Goal: Complete application form: Complete application form

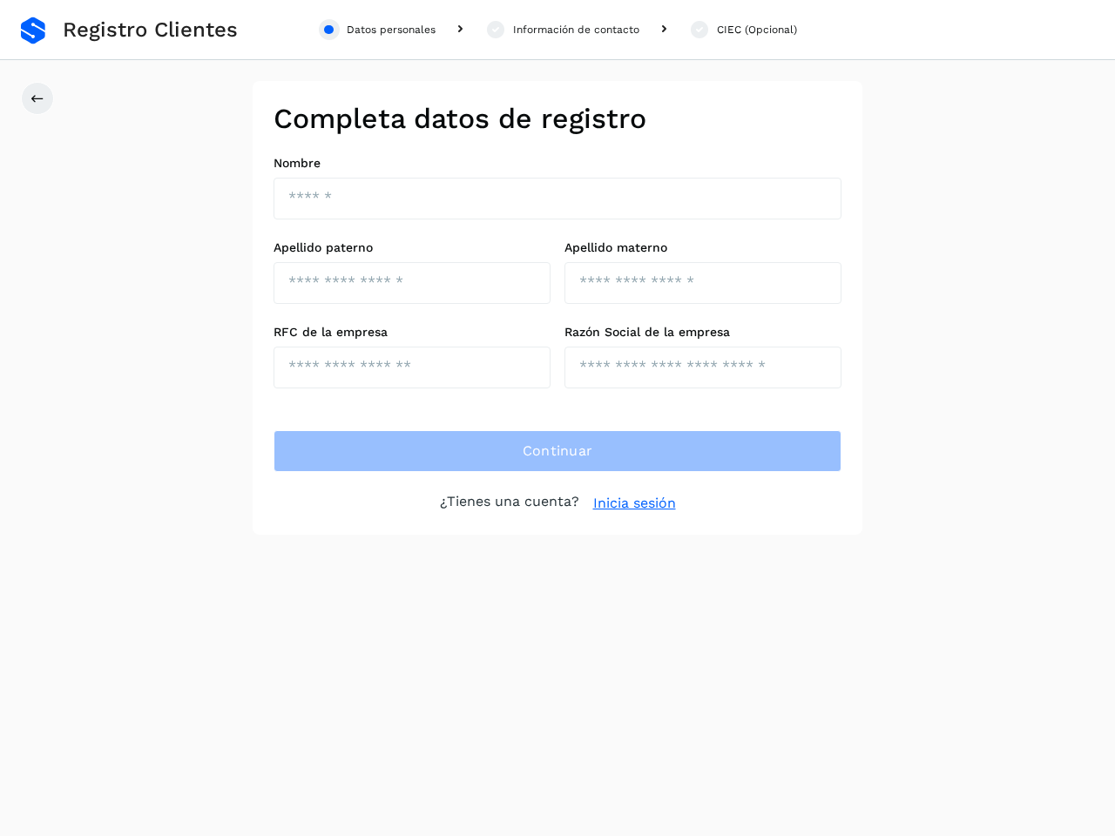
click at [377, 30] on div "Datos personales" at bounding box center [391, 30] width 89 height 16
click at [562, 30] on div "Información de contacto" at bounding box center [576, 30] width 126 height 16
click at [742, 30] on div "CIEC (Opcional)" at bounding box center [757, 30] width 80 height 16
click at [37, 98] on icon at bounding box center [37, 98] width 14 height 14
